Goal: Use online tool/utility: Utilize a website feature to perform a specific function

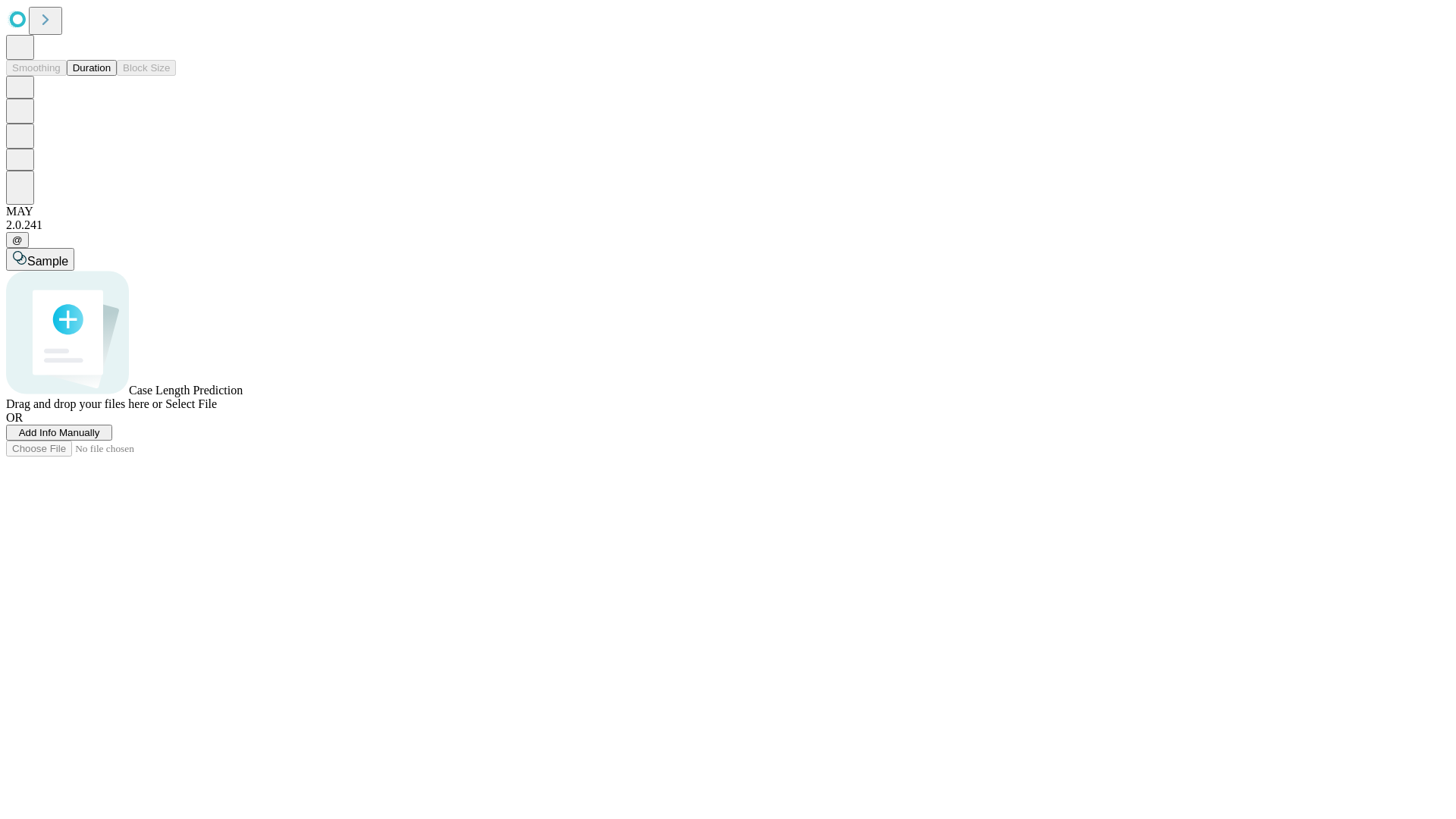
click at [111, 76] on button "Duration" at bounding box center [91, 67] width 50 height 16
click at [100, 439] on span "Add Info Manually" at bounding box center [60, 432] width 81 height 11
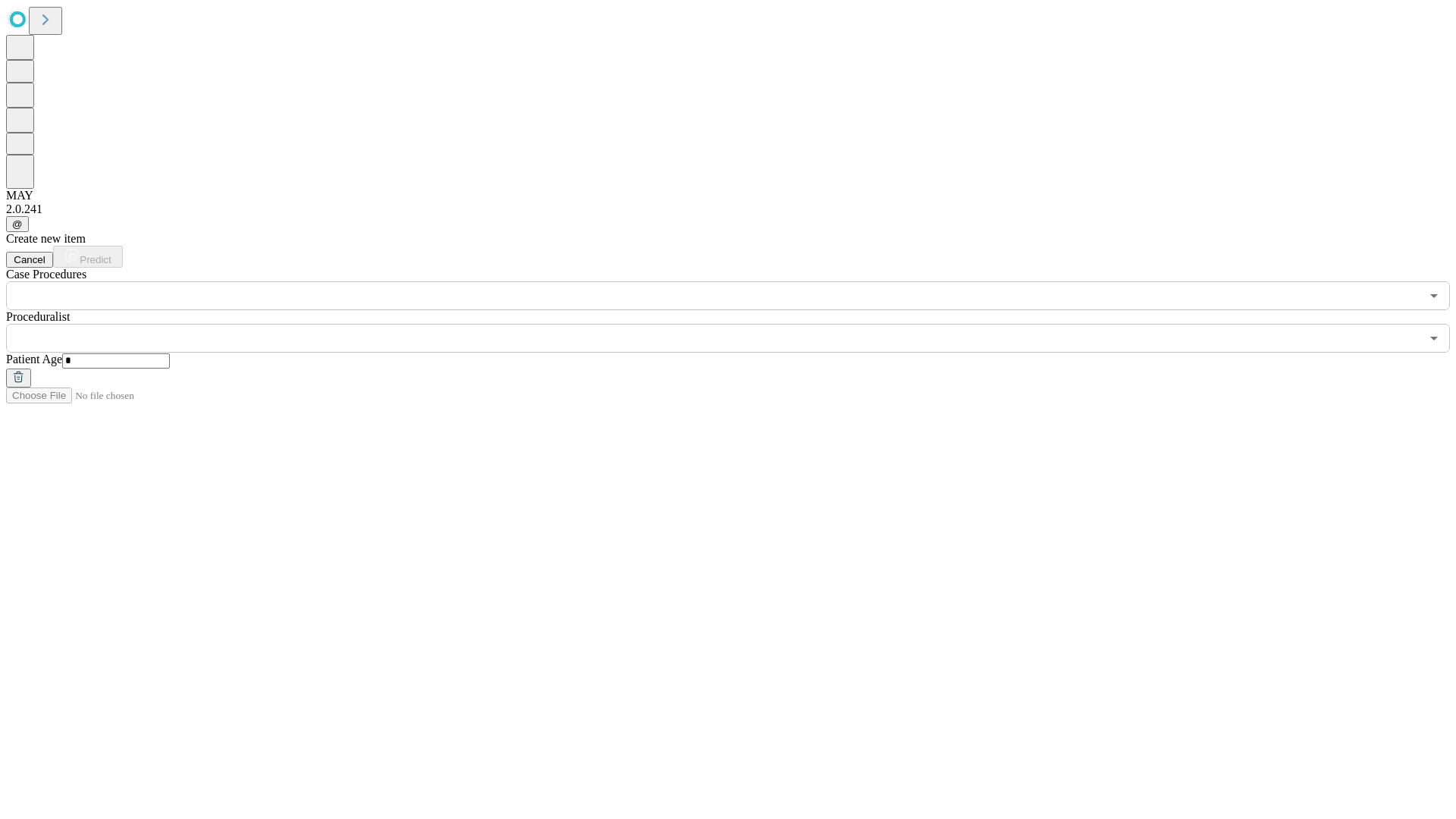
type input "*"
click at [738, 323] on input "text" at bounding box center [713, 337] width 1414 height 29
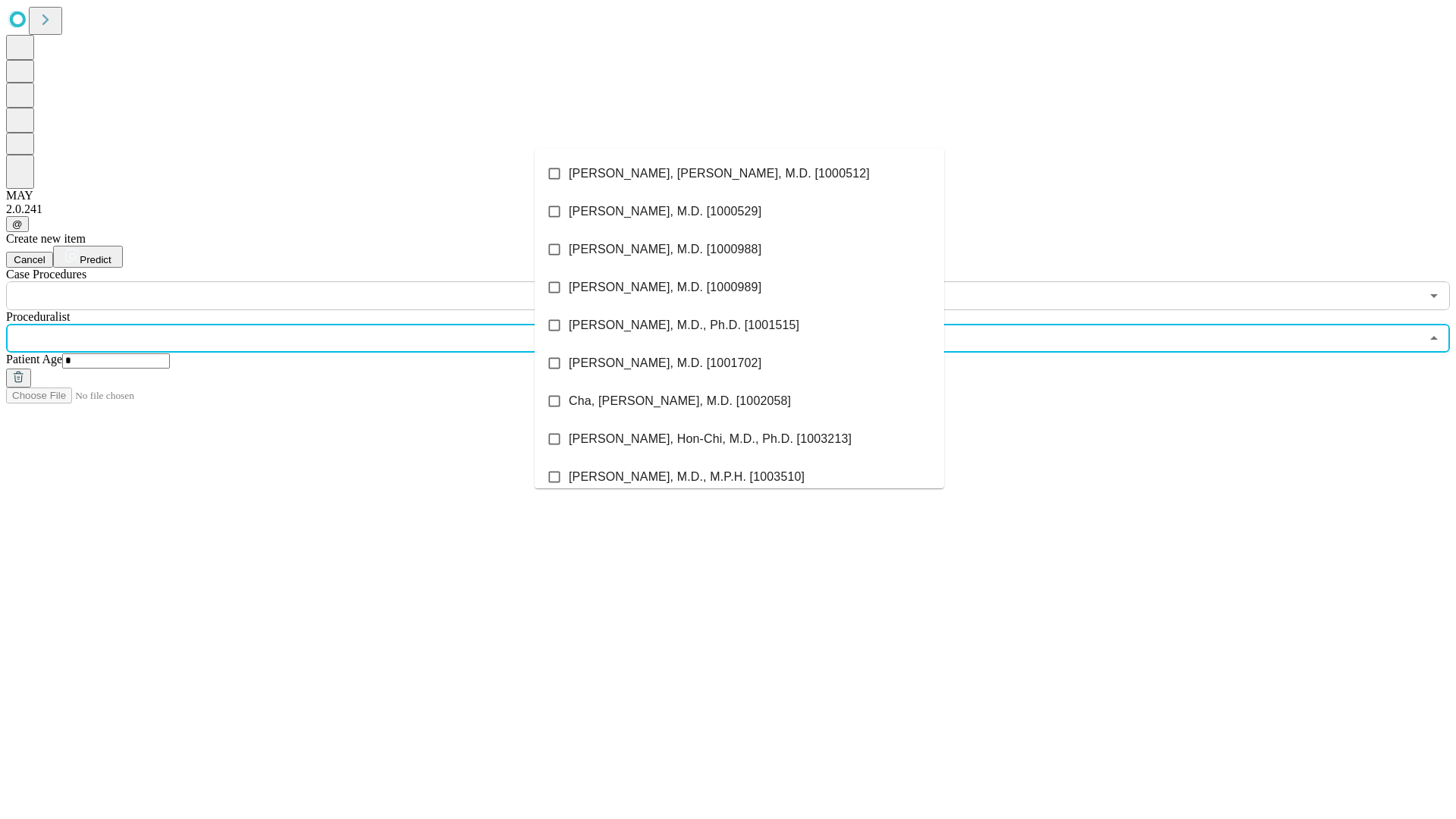
click at [739, 173] on li "[PERSON_NAME], [PERSON_NAME], M.D. [1000512]" at bounding box center [739, 173] width 409 height 38
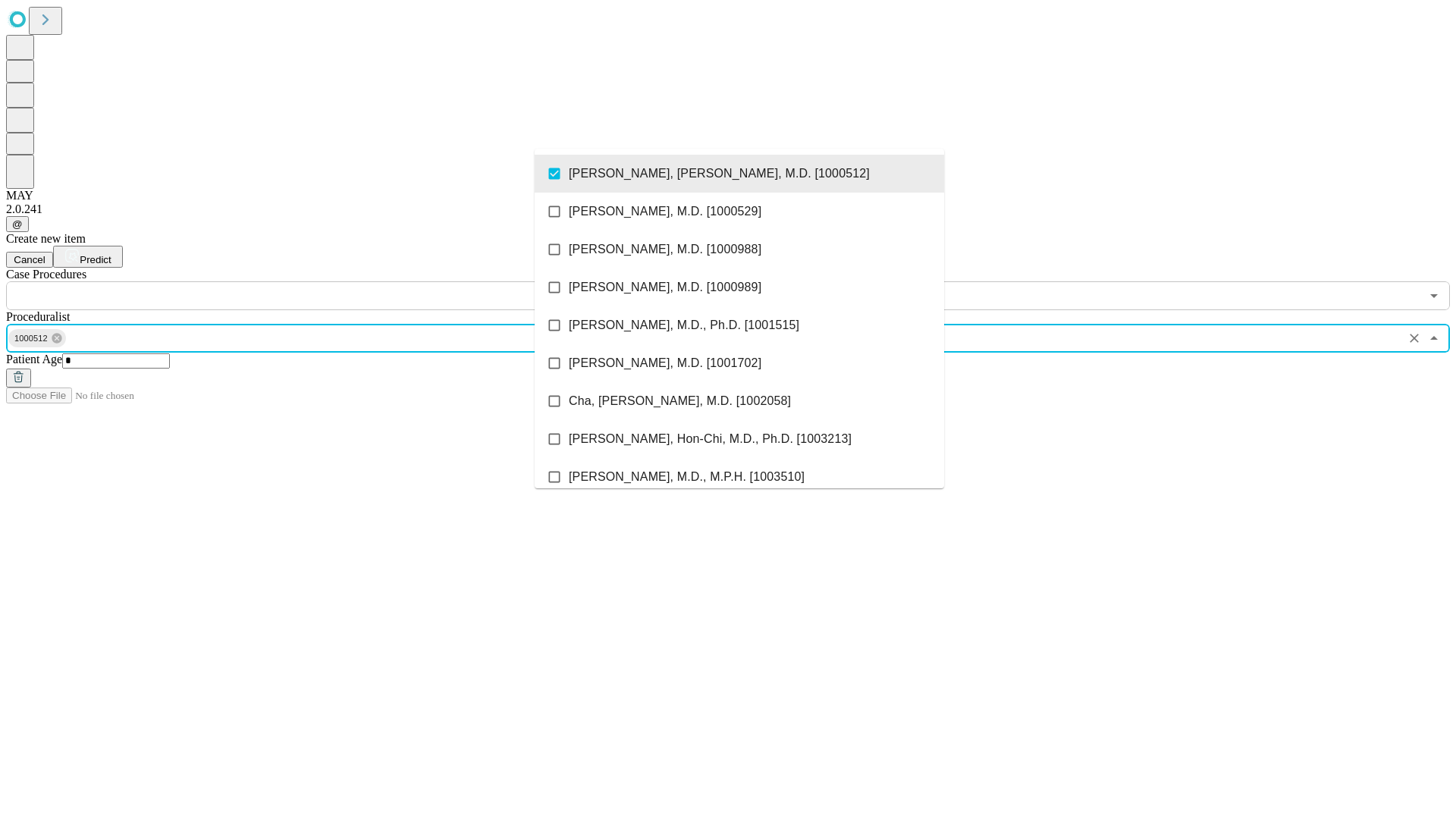
click at [319, 281] on input "text" at bounding box center [713, 295] width 1414 height 29
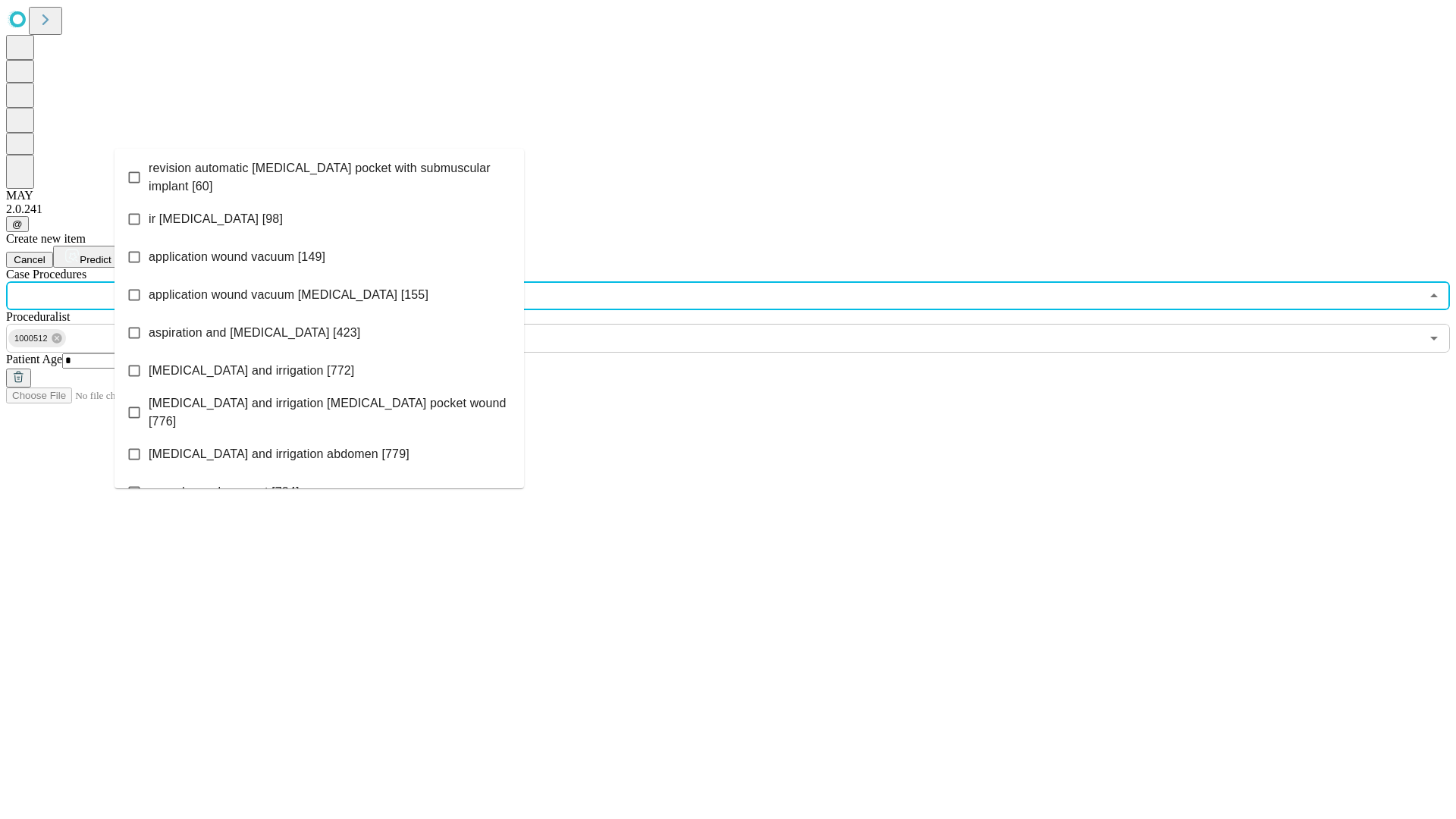
click at [319, 173] on span "revision automatic [MEDICAL_DATA] pocket with submuscular implant [60]" at bounding box center [330, 177] width 363 height 36
click at [111, 254] on span "Predict" at bounding box center [95, 260] width 31 height 11
